Goal: Task Accomplishment & Management: Use online tool/utility

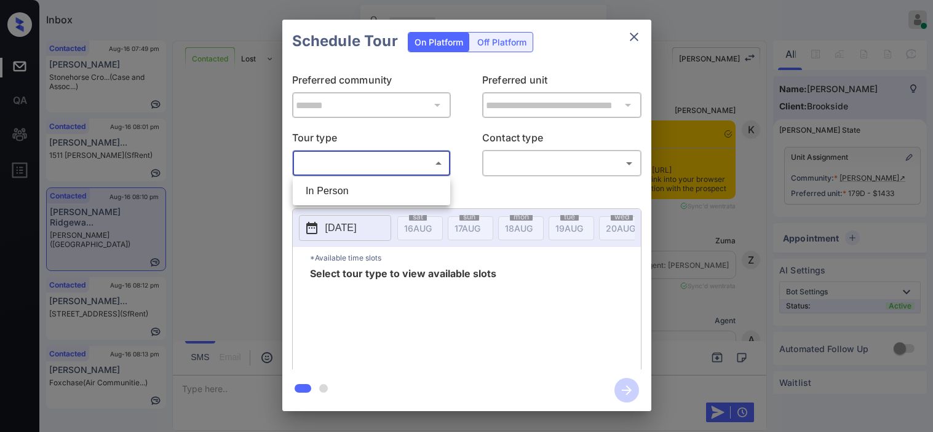
click at [318, 189] on li "In Person" at bounding box center [371, 191] width 151 height 22
type input "********"
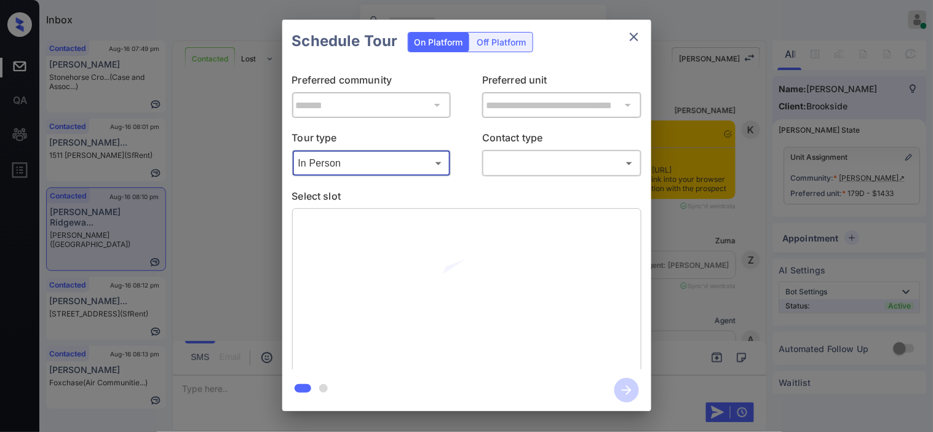
scroll to position [2113, 0]
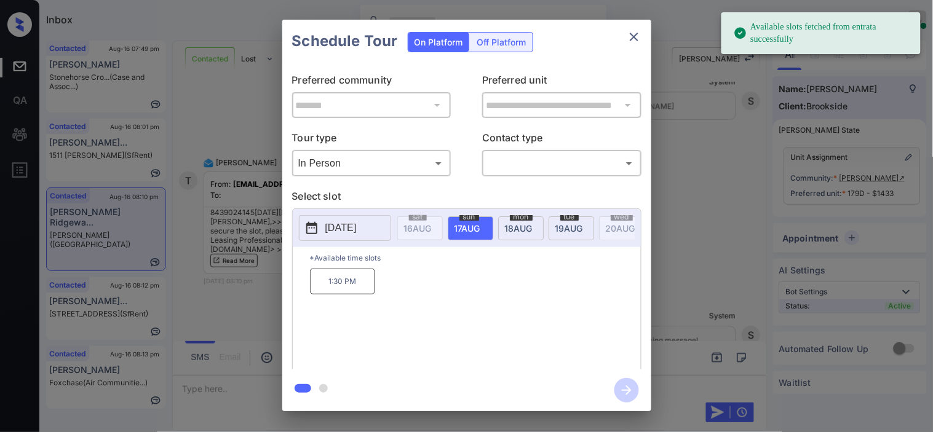
click at [318, 228] on icon at bounding box center [311, 228] width 15 height 15
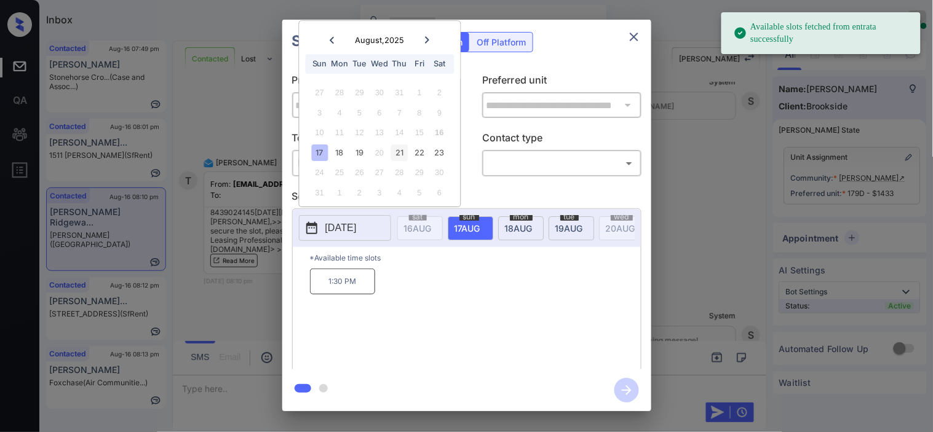
click at [399, 153] on div "21" at bounding box center [399, 153] width 17 height 17
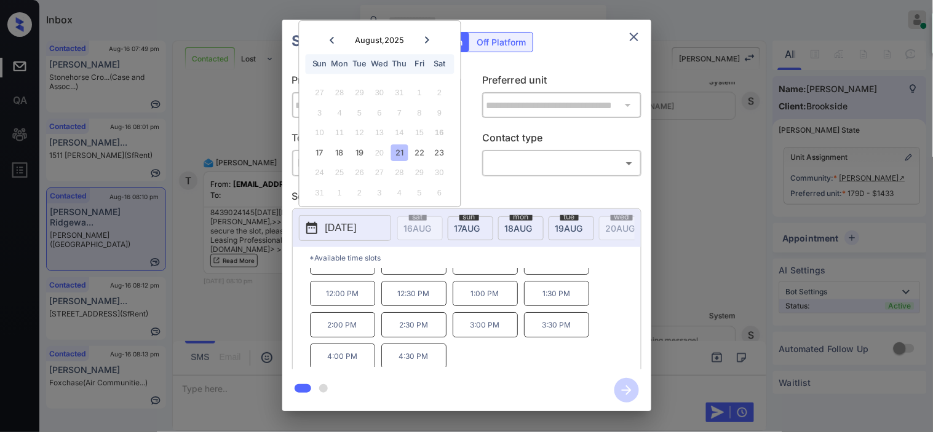
scroll to position [21, 0]
click at [234, 292] on div "**********" at bounding box center [466, 215] width 933 height 431
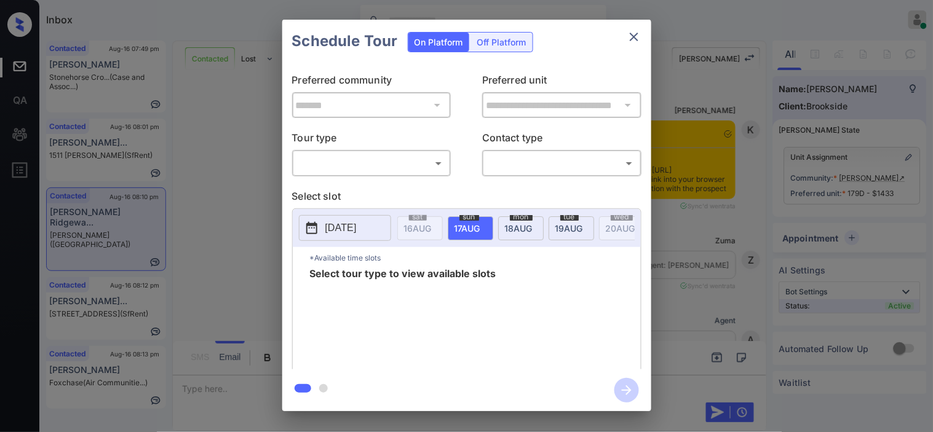
click at [341, 165] on body "Inbox Kristine Capara Online Set yourself offline Set yourself on break Profile…" at bounding box center [466, 216] width 933 height 432
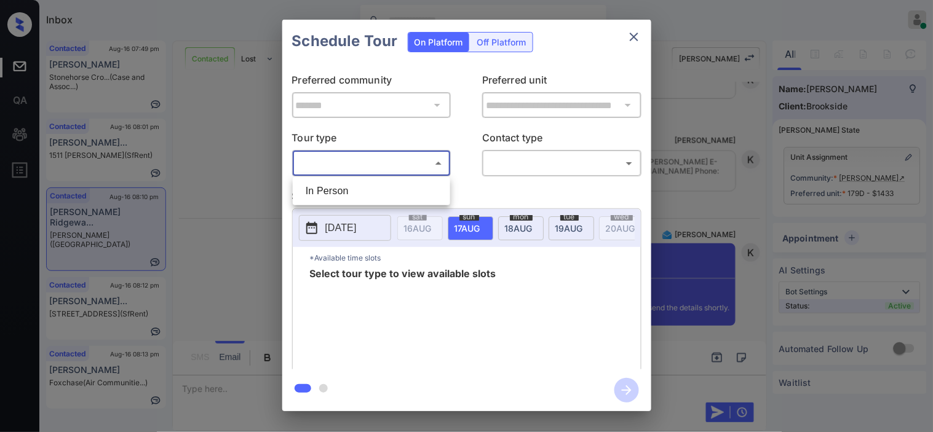
click at [339, 187] on li "In Person" at bounding box center [371, 191] width 151 height 22
type input "********"
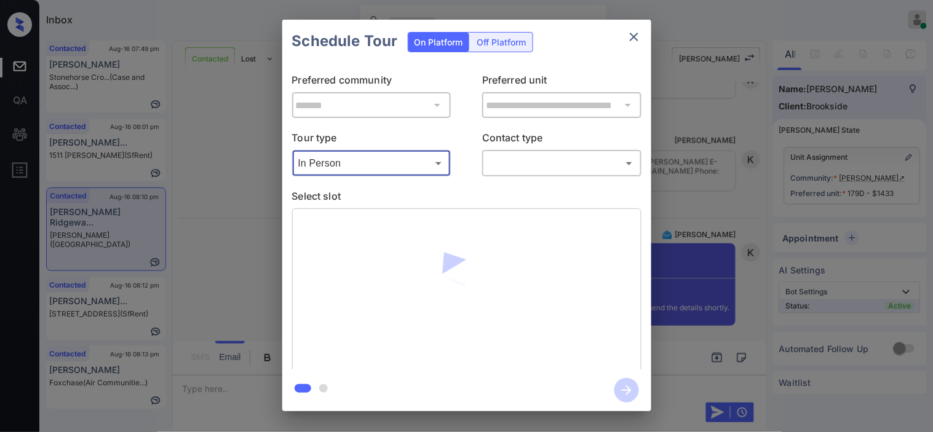
click at [509, 167] on body "Inbox Kristine Capara Online Set yourself offline Set yourself on break Profile…" at bounding box center [466, 216] width 933 height 432
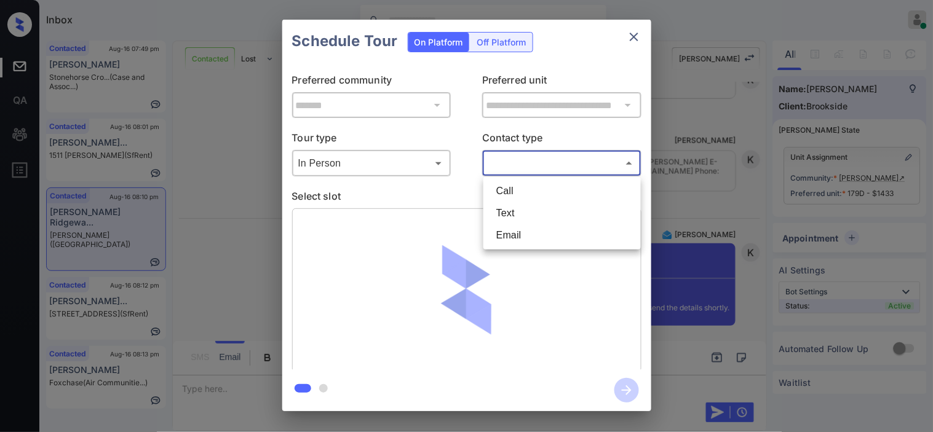
click at [504, 201] on li "Call" at bounding box center [561, 191] width 151 height 22
drag, startPoint x: 515, startPoint y: 173, endPoint x: 508, endPoint y: 204, distance: 31.0
click at [517, 165] on body "Inbox Kristine Capara Online Set yourself offline Set yourself on break Profile…" at bounding box center [466, 216] width 933 height 432
click at [508, 208] on li "Text" at bounding box center [561, 213] width 151 height 22
type input "****"
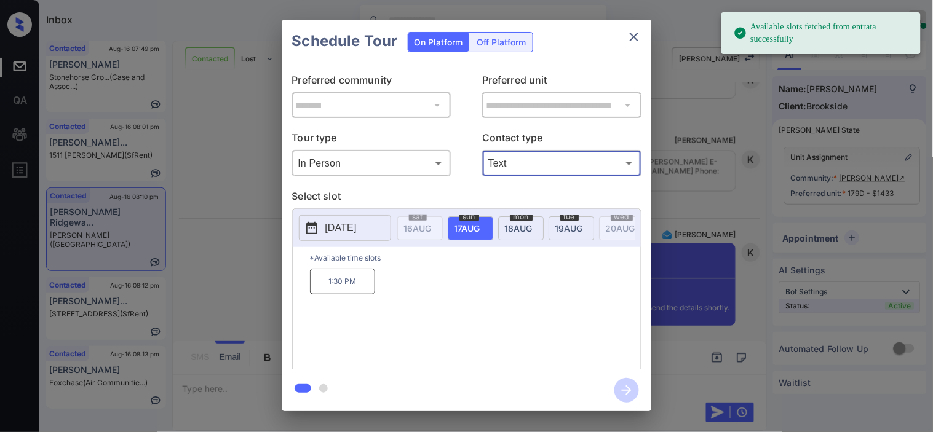
click at [324, 226] on button "[DATE]" at bounding box center [345, 228] width 92 height 26
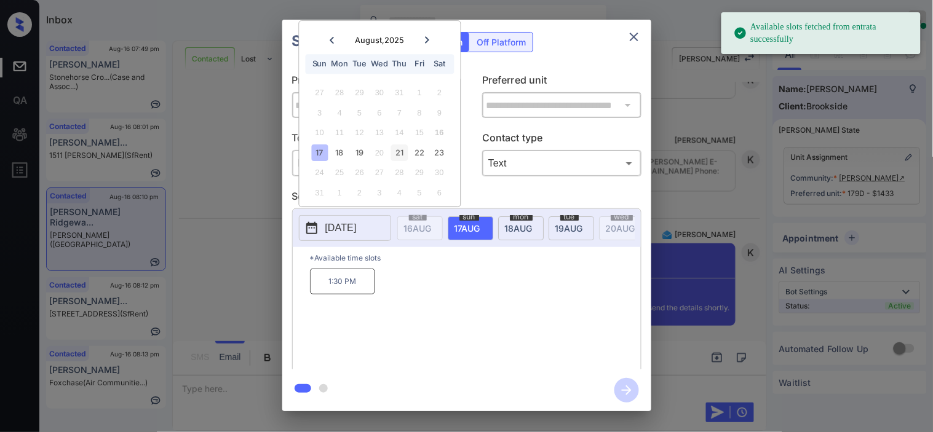
click at [402, 155] on div "21" at bounding box center [399, 153] width 17 height 17
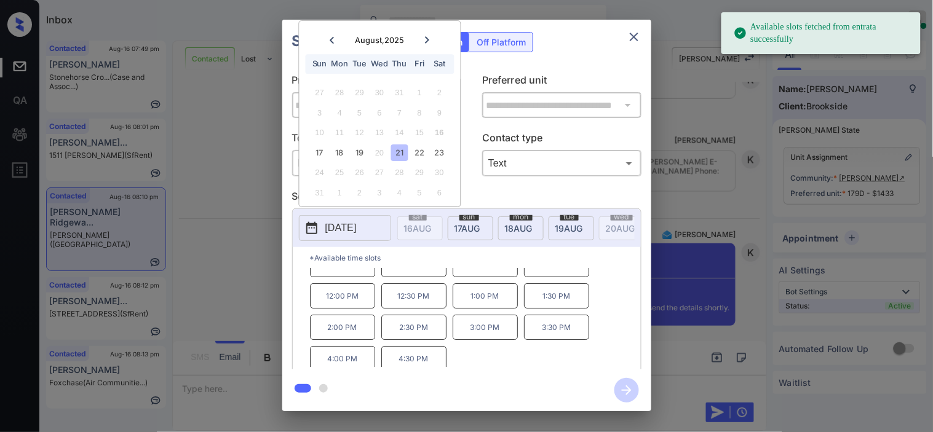
scroll to position [21, 0]
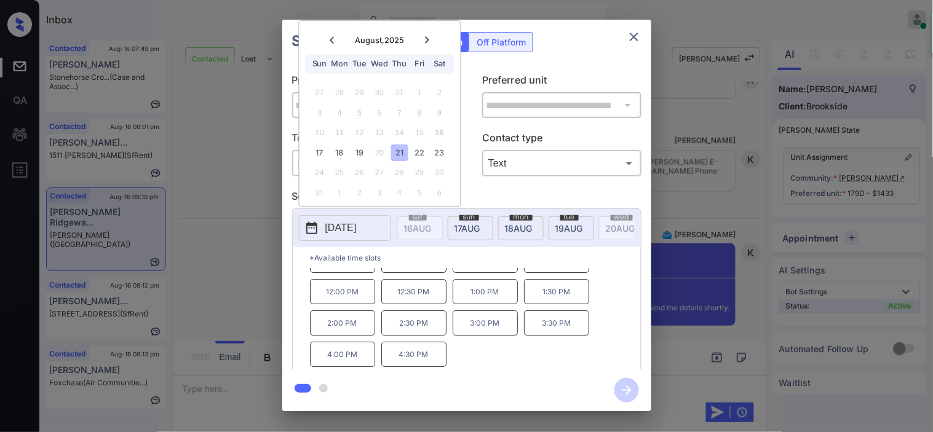
click at [420, 349] on div "10:00 AM 10:30 AM 11:00 AM 11:30 AM 12:00 PM 12:30 PM 1:00 PM 1:30 PM 2:00 PM 2…" at bounding box center [475, 318] width 331 height 98
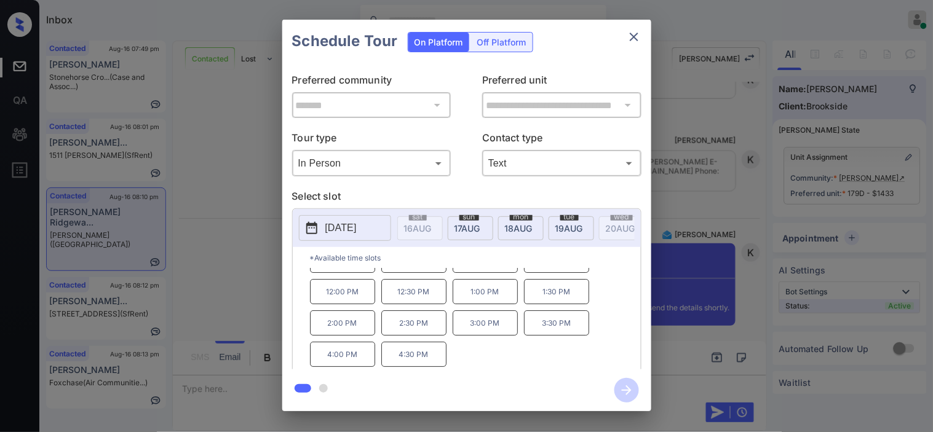
click at [421, 360] on p "4:30 PM" at bounding box center [413, 354] width 65 height 25
click at [622, 391] on icon "button" at bounding box center [627, 391] width 10 height 10
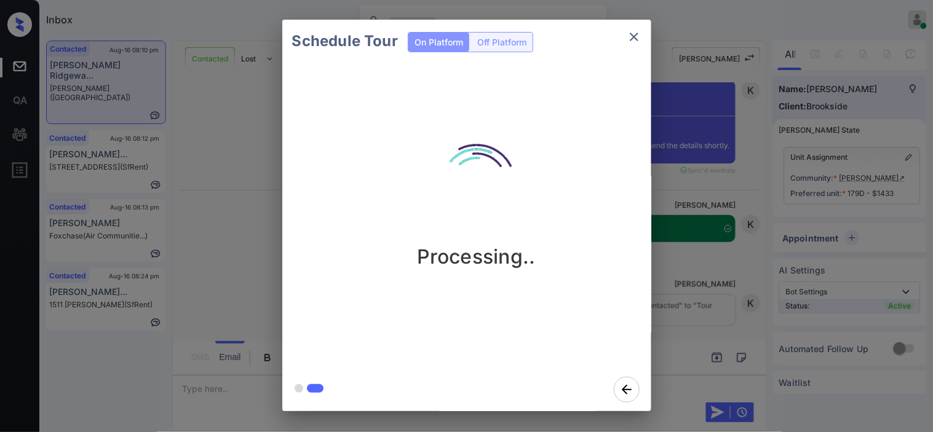
scroll to position [3129, 0]
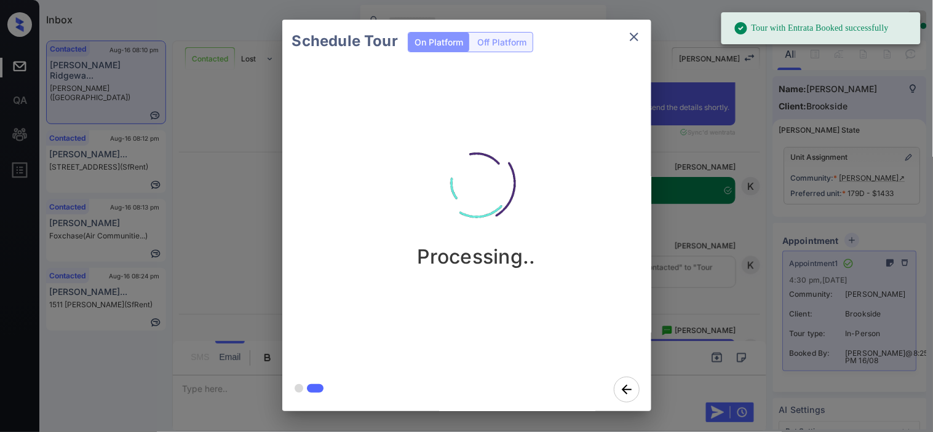
click at [726, 133] on div "Schedule Tour On Platform Off Platform Processing.." at bounding box center [466, 215] width 933 height 431
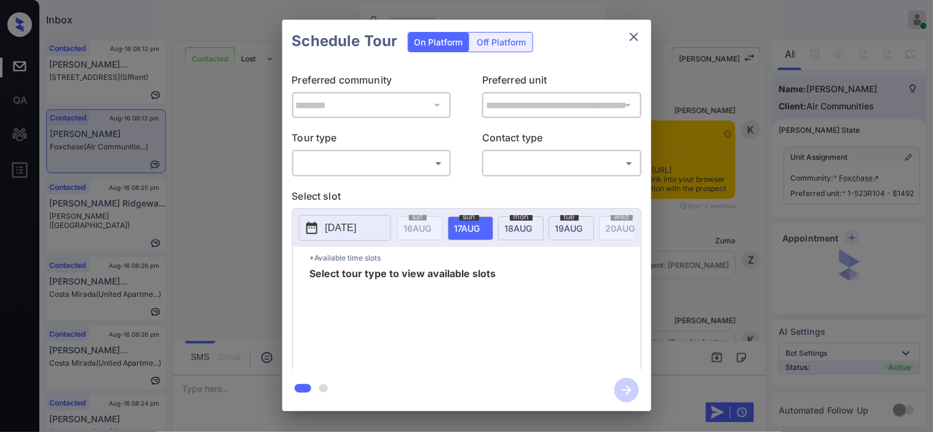
scroll to position [688, 0]
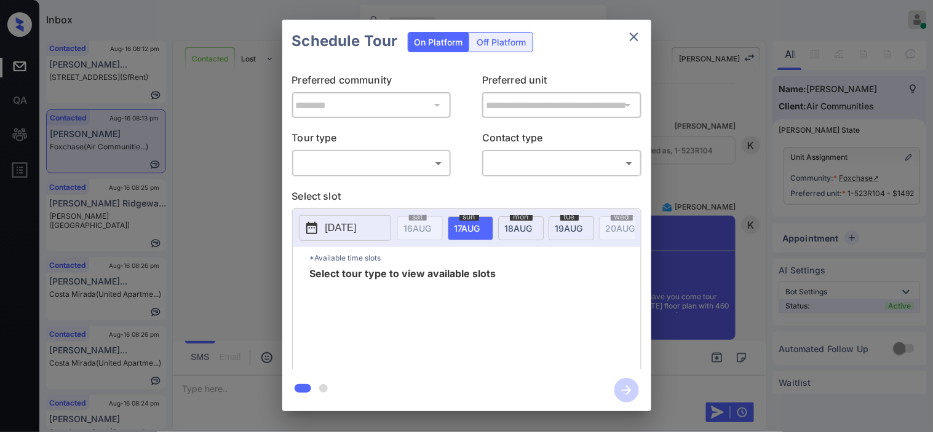
click at [346, 169] on body "Inbox Kristine Capara Online Set yourself offline Set yourself on break Profile…" at bounding box center [466, 216] width 933 height 432
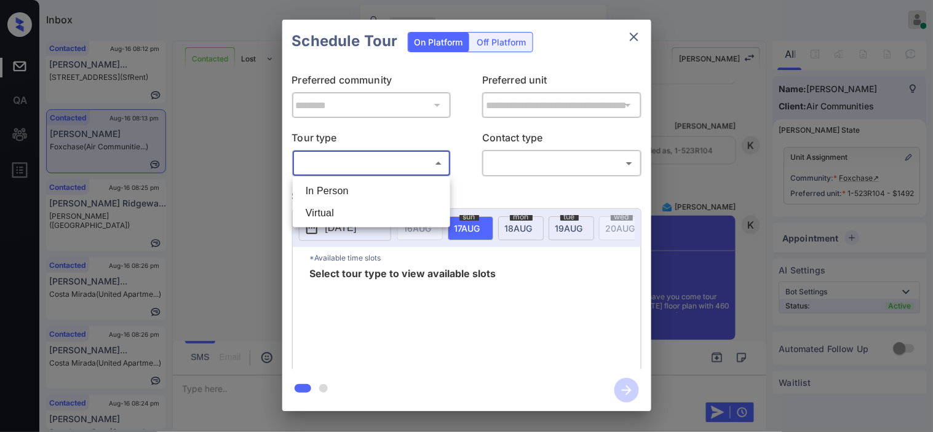
drag, startPoint x: 345, startPoint y: 196, endPoint x: 381, endPoint y: 196, distance: 36.3
click at [346, 196] on li "In Person" at bounding box center [371, 191] width 151 height 22
type input "********"
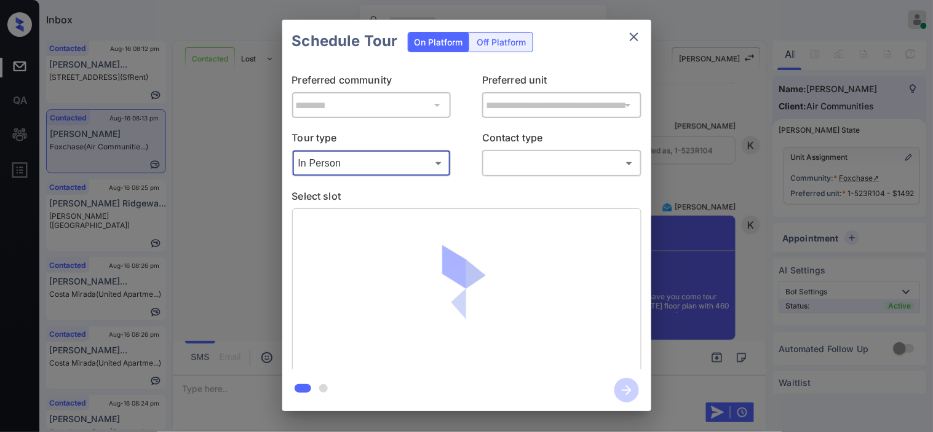
click at [522, 169] on body "Inbox Kristine Capara Online Set yourself offline Set yourself on break Profile…" at bounding box center [466, 216] width 933 height 432
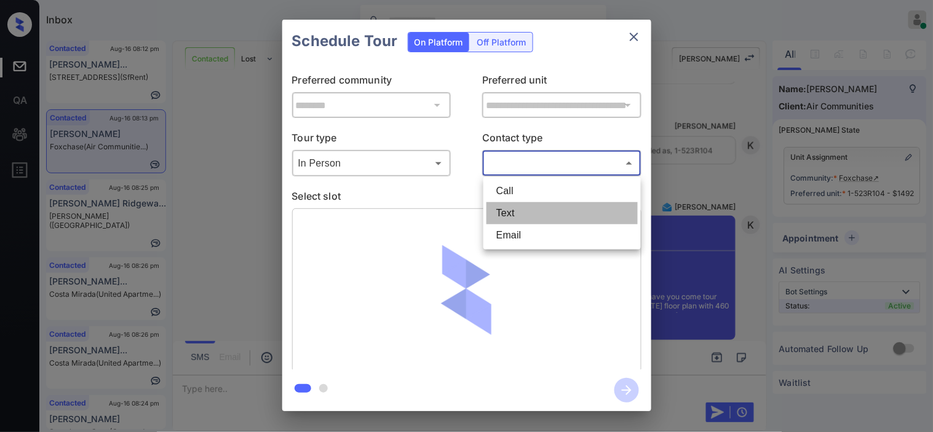
click at [521, 207] on li "Text" at bounding box center [561, 213] width 151 height 22
type input "****"
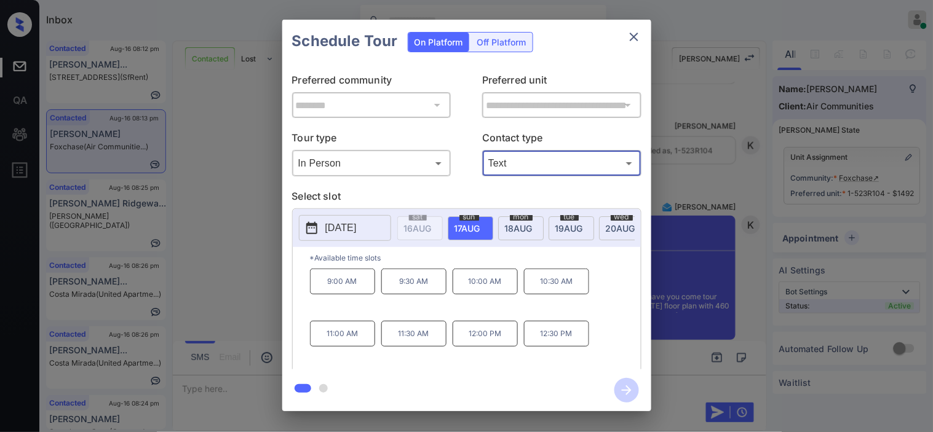
click at [829, 81] on div "**********" at bounding box center [466, 215] width 933 height 431
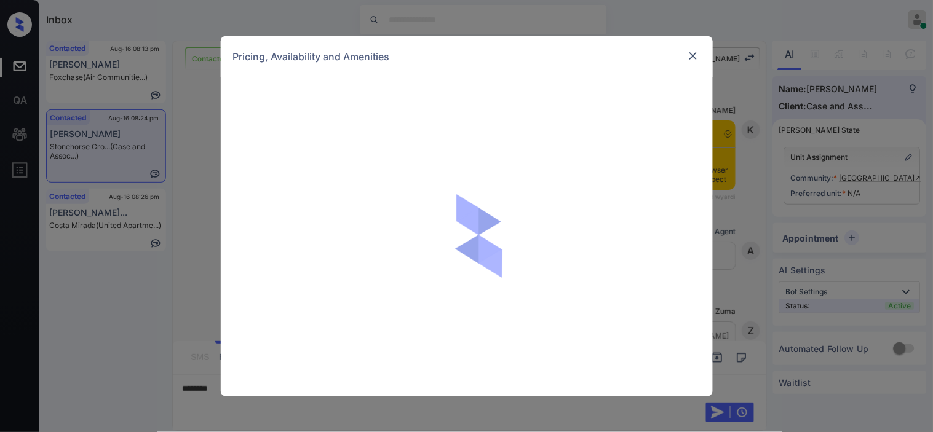
scroll to position [1321, 0]
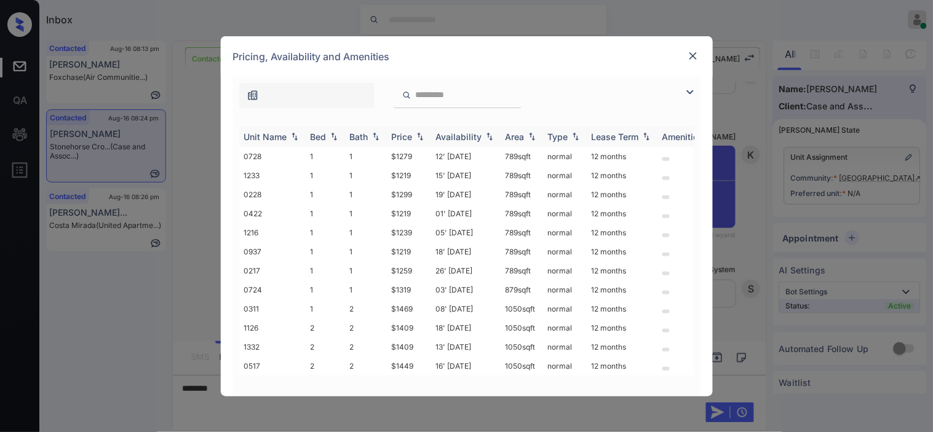
click at [684, 89] on img at bounding box center [690, 92] width 15 height 15
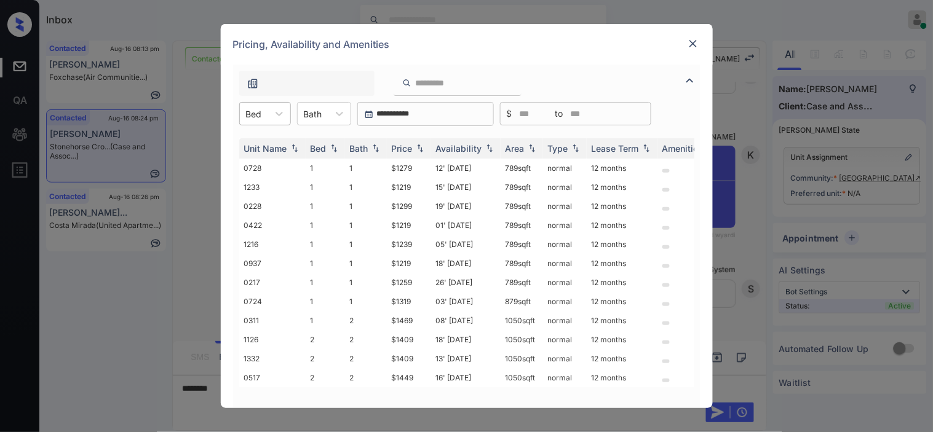
click at [263, 111] on div "Bed" at bounding box center [254, 114] width 28 height 18
drag, startPoint x: 261, startPoint y: 167, endPoint x: 355, endPoint y: 167, distance: 93.5
click at [263, 167] on div "2" at bounding box center [265, 166] width 52 height 22
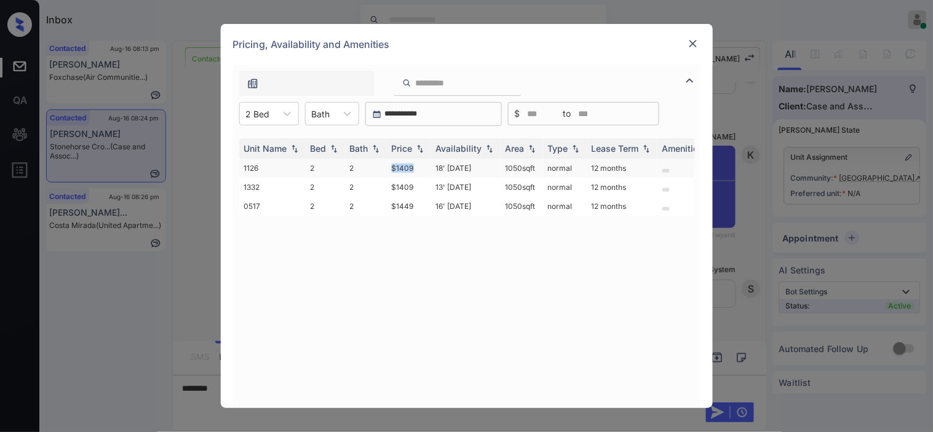
drag, startPoint x: 399, startPoint y: 165, endPoint x: 425, endPoint y: 164, distance: 26.5
click at [425, 164] on td "$1409" at bounding box center [409, 168] width 44 height 19
copy td "$1409"
drag, startPoint x: 407, startPoint y: 167, endPoint x: 513, endPoint y: 68, distance: 144.9
click at [408, 167] on td "$1409" at bounding box center [409, 168] width 44 height 19
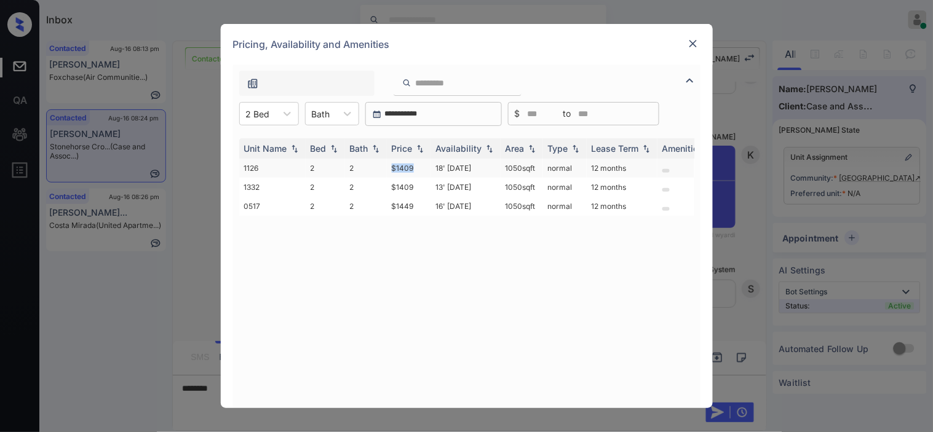
click at [413, 173] on td "$1409" at bounding box center [409, 168] width 44 height 19
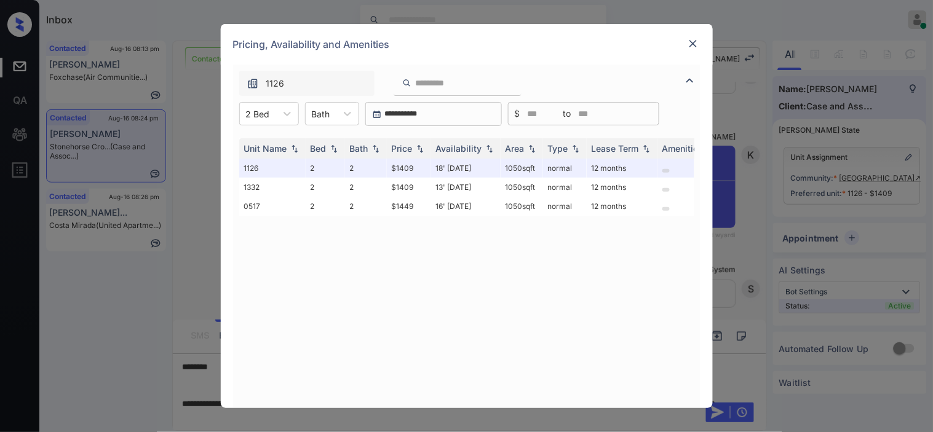
click at [693, 43] on img at bounding box center [693, 44] width 12 height 12
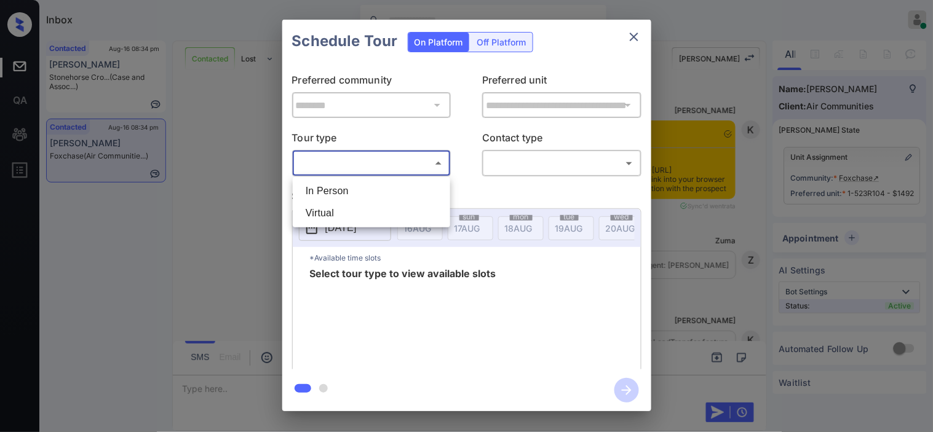
scroll to position [2091, 0]
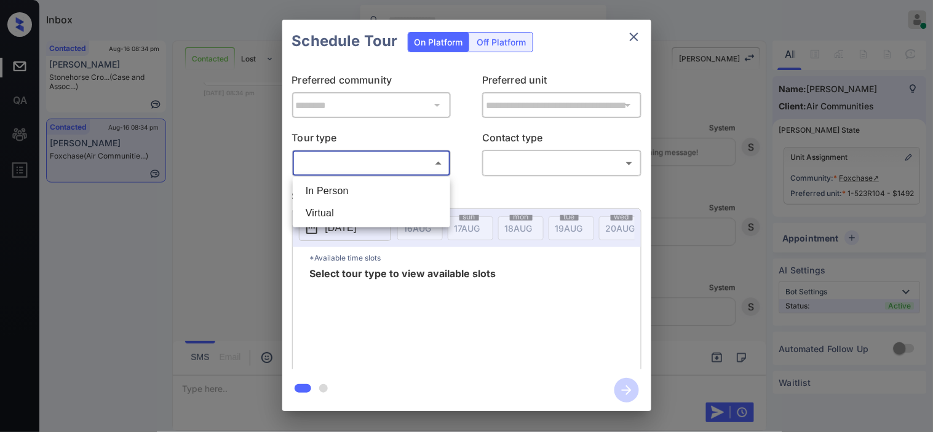
click at [330, 183] on li "In Person" at bounding box center [371, 191] width 151 height 22
type input "********"
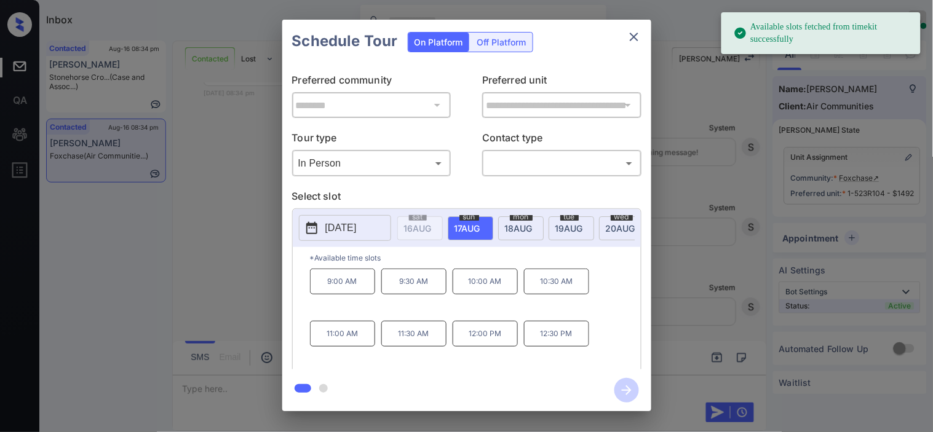
click at [266, 280] on div "**********" at bounding box center [466, 215] width 933 height 431
